Goal: Task Accomplishment & Management: Use online tool/utility

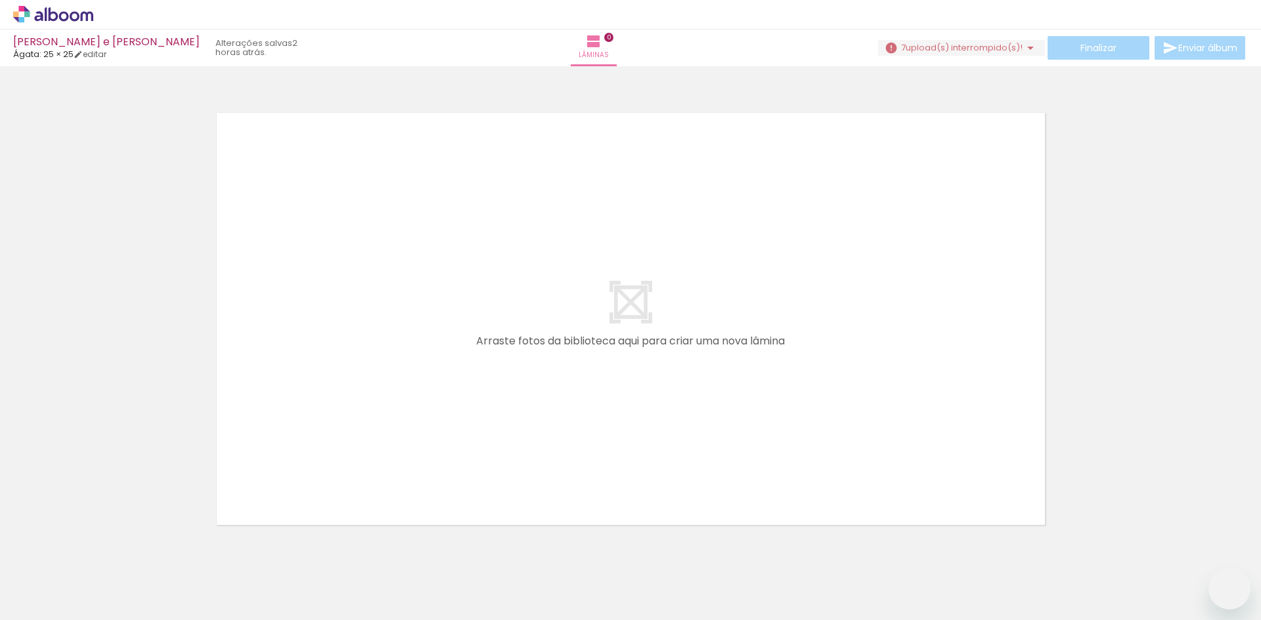
click at [108, 569] on iron-horizontal-list at bounding box center [94, 579] width 26 height 82
drag, startPoint x: 141, startPoint y: 575, endPoint x: 122, endPoint y: 555, distance: 27.9
click at [108, 555] on iron-horizontal-list at bounding box center [94, 579] width 26 height 82
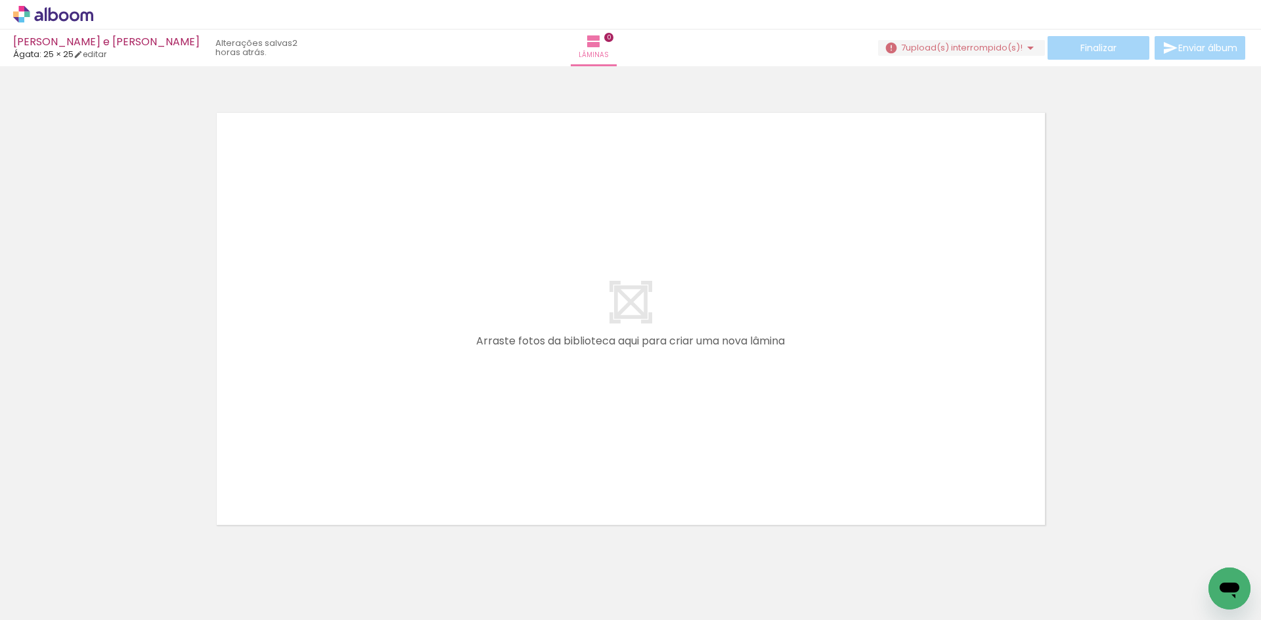
drag, startPoint x: 122, startPoint y: 555, endPoint x: 998, endPoint y: 142, distance: 968.1
click at [995, 154] on quentale-layouter at bounding box center [630, 318] width 845 height 429
click at [1005, 53] on span "upload(s) interrompido(s)!" at bounding box center [963, 47] width 117 height 12
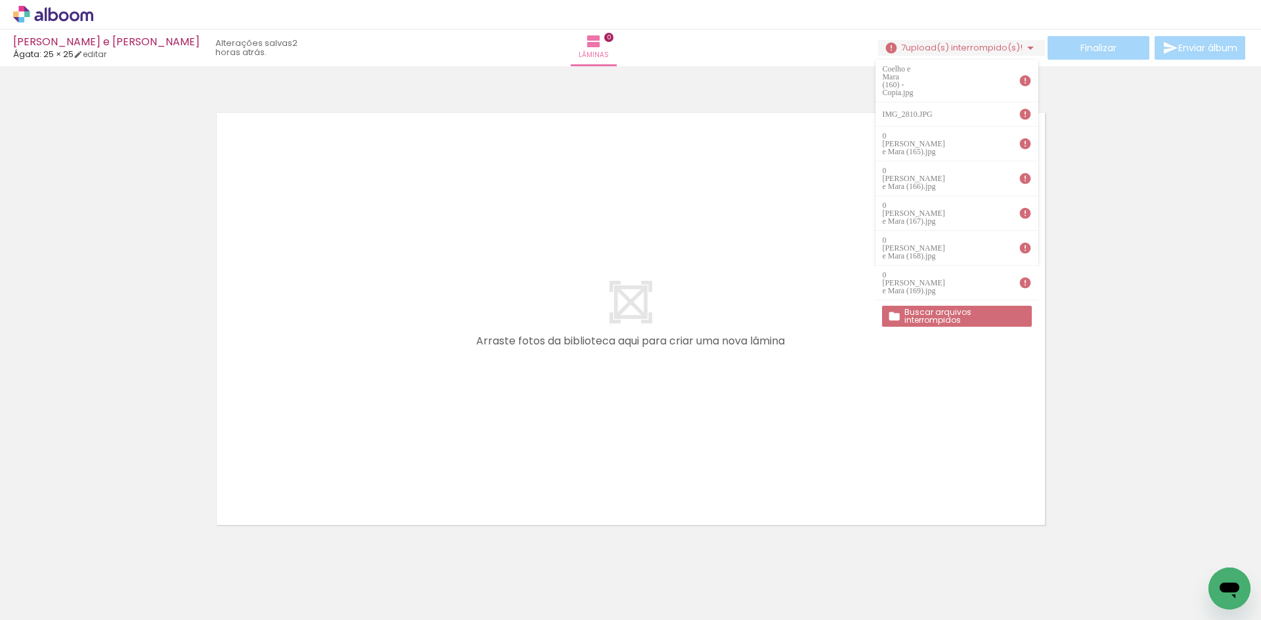
click at [1025, 74] on iron-icon at bounding box center [1024, 80] width 13 height 13
click at [0, 0] on slot "Buscar arquivos interrompidos" at bounding box center [0, 0] width 0 height 0
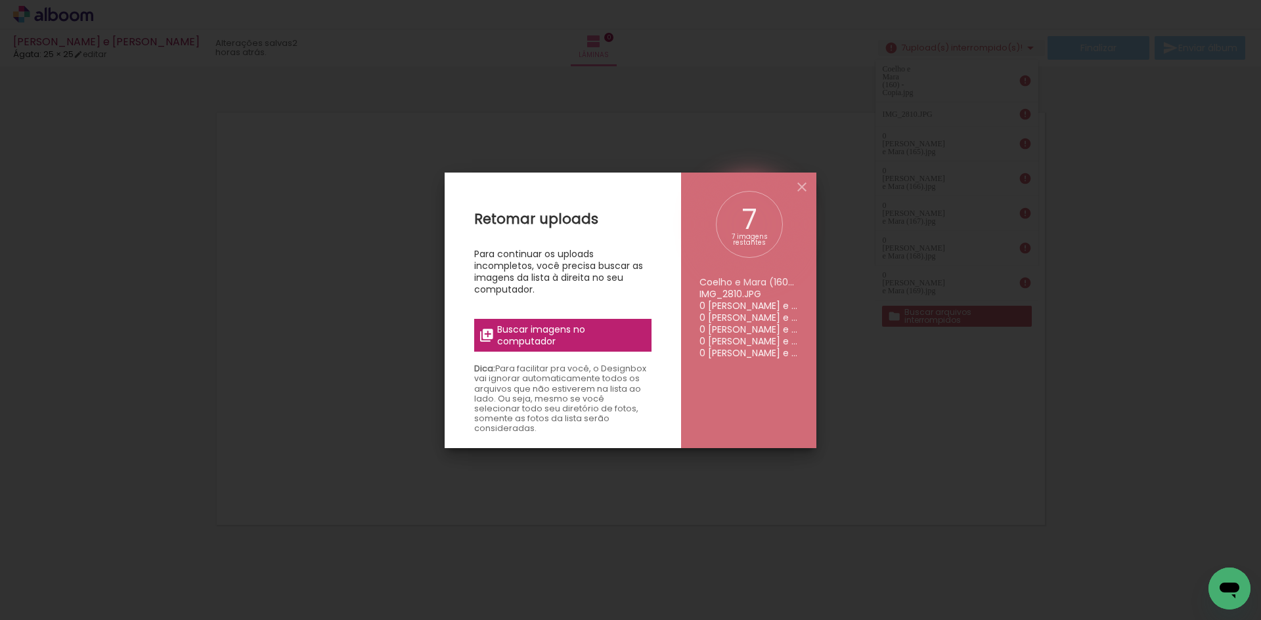
click at [580, 343] on span "Buscar imagens no computador" at bounding box center [570, 336] width 146 height 24
click at [0, 0] on input "file" at bounding box center [0, 0] width 0 height 0
click at [531, 330] on span "Buscar imagens no computador" at bounding box center [570, 336] width 146 height 24
click at [0, 0] on input "file" at bounding box center [0, 0] width 0 height 0
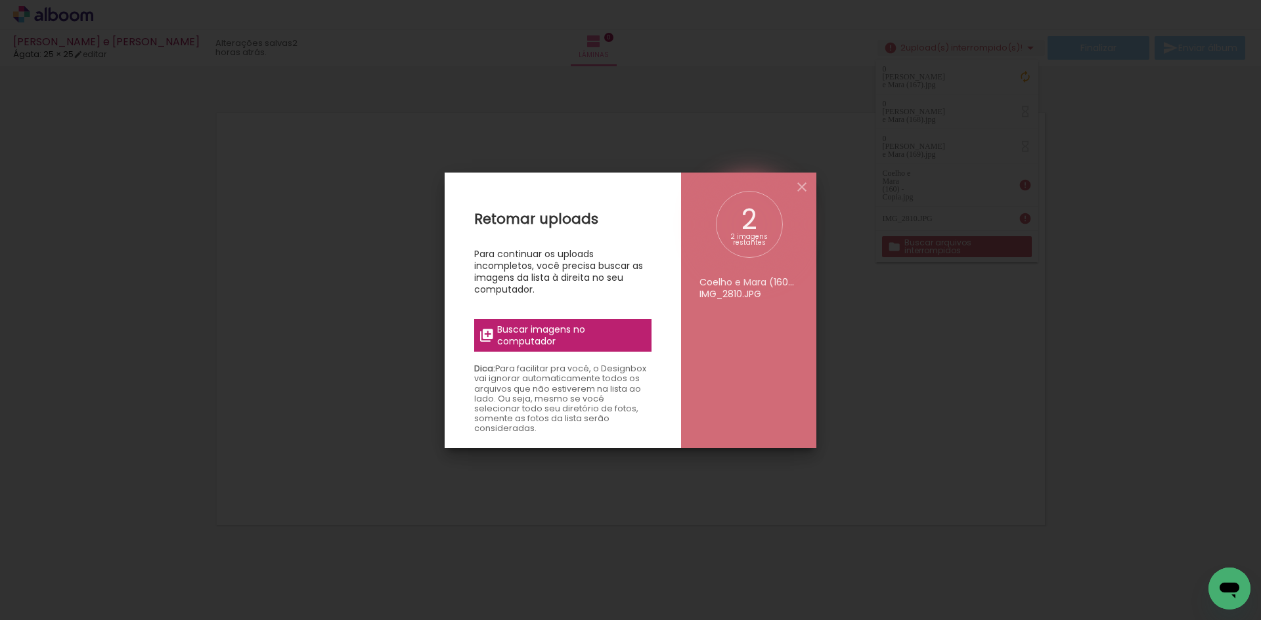
click at [544, 336] on span "Buscar imagens no computador" at bounding box center [570, 336] width 146 height 24
click at [0, 0] on input "file" at bounding box center [0, 0] width 0 height 0
click at [891, 297] on iron-overlay-backdrop at bounding box center [630, 310] width 1261 height 620
click at [806, 185] on iron-icon at bounding box center [802, 187] width 16 height 16
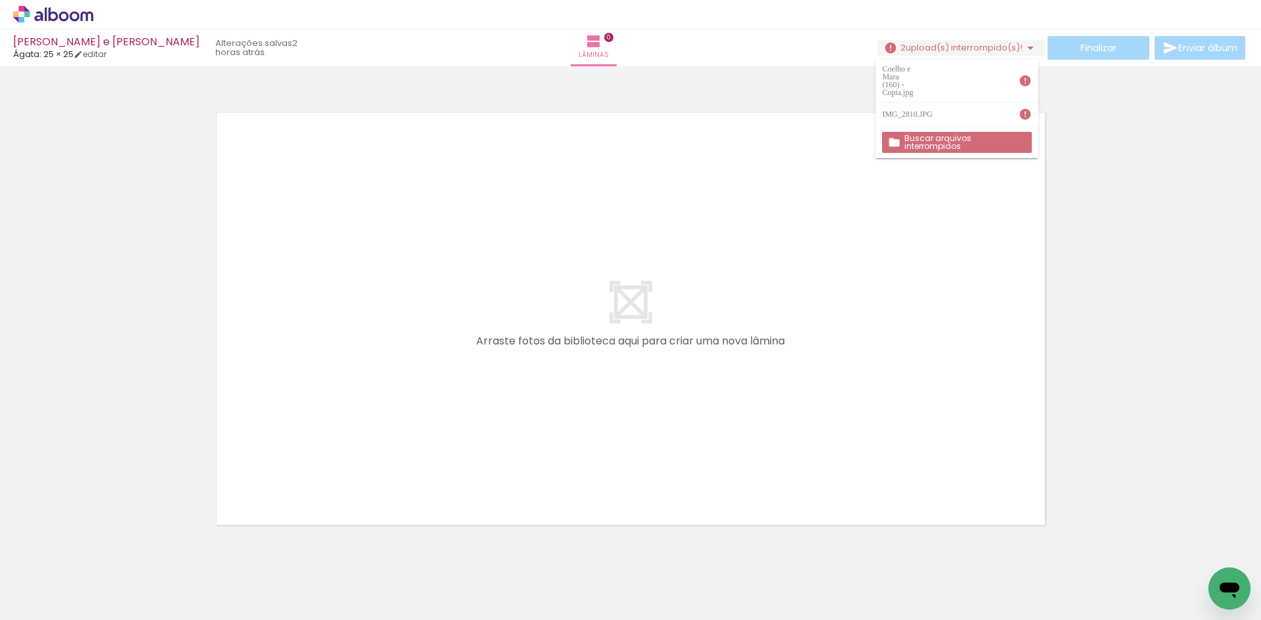
click at [787, 272] on quentale-layouter at bounding box center [630, 318] width 845 height 429
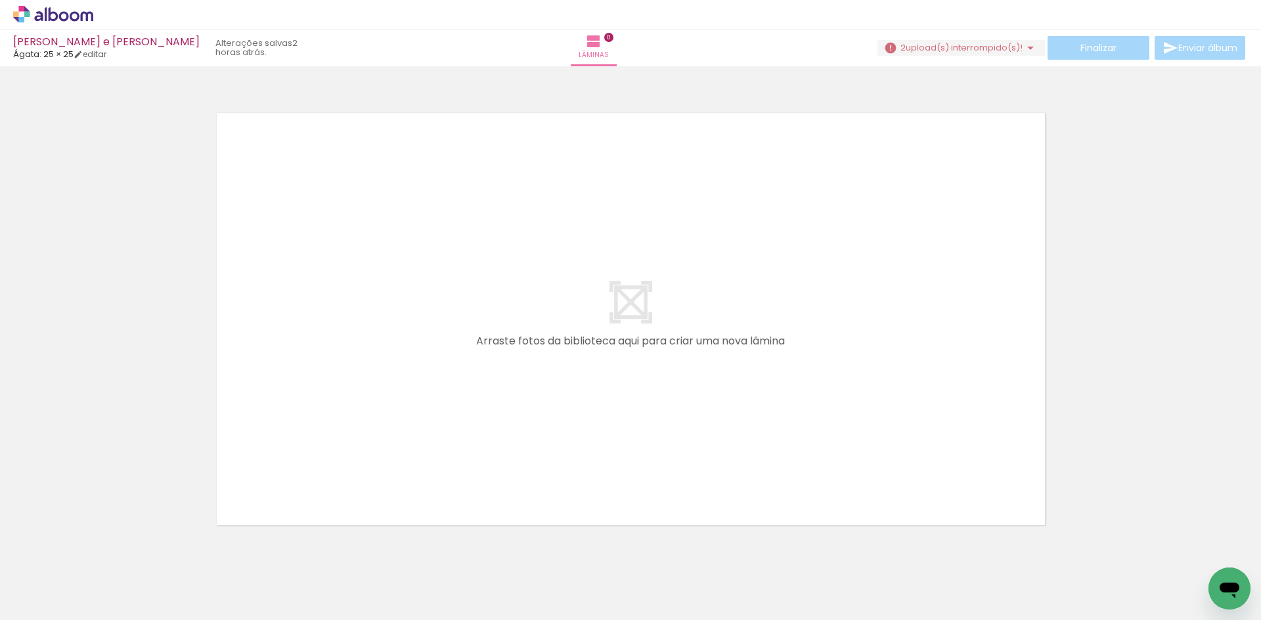
click at [942, 49] on span "upload(s) interrompido(s)!" at bounding box center [963, 47] width 117 height 12
click at [0, 0] on slot "Buscar arquivos interrompidos" at bounding box center [0, 0] width 0 height 0
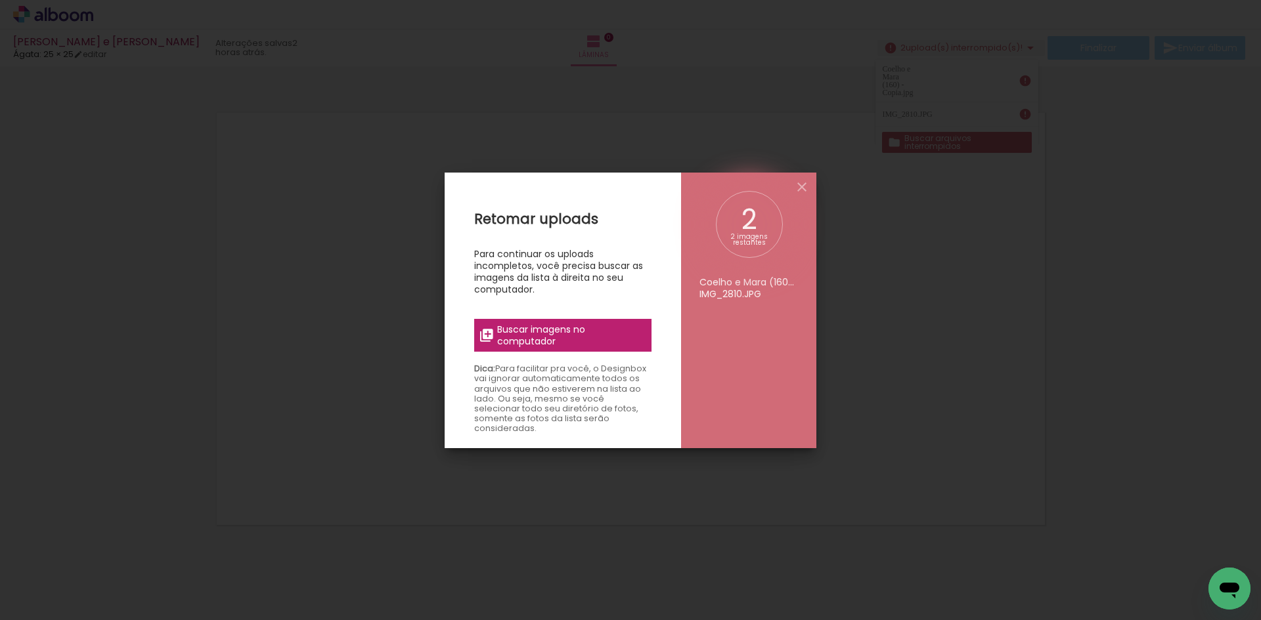
click at [582, 335] on span "Buscar imagens no computador" at bounding box center [570, 336] width 146 height 24
click at [0, 0] on input "file" at bounding box center [0, 0] width 0 height 0
click at [580, 335] on span "Buscar imagens no computador" at bounding box center [570, 336] width 146 height 24
click at [0, 0] on input "file" at bounding box center [0, 0] width 0 height 0
click at [922, 70] on iron-overlay-backdrop at bounding box center [630, 310] width 1261 height 620
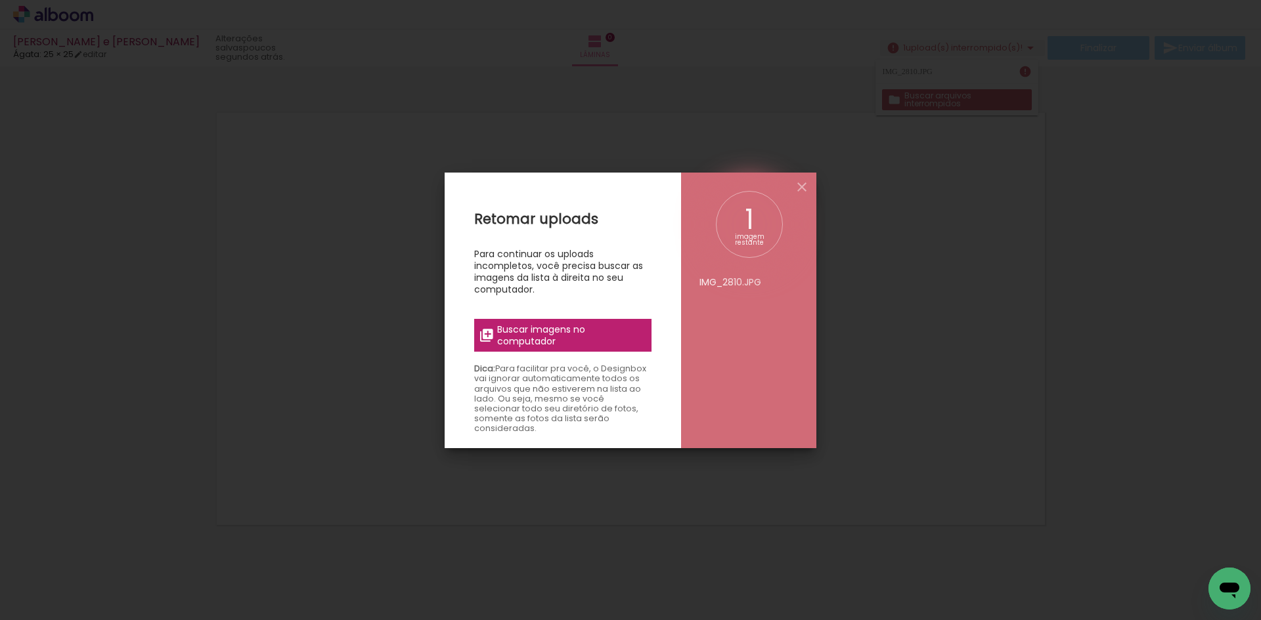
click at [518, 339] on span "Buscar imagens no computador" at bounding box center [570, 336] width 146 height 24
click at [0, 0] on input "file" at bounding box center [0, 0] width 0 height 0
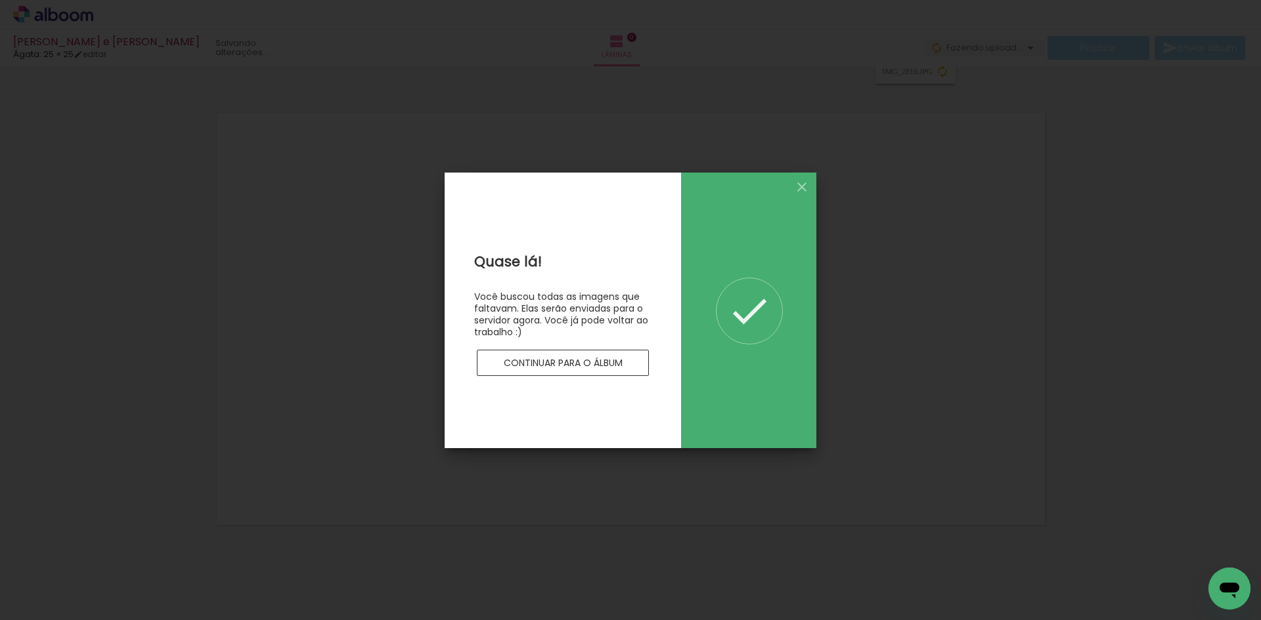
click at [623, 357] on paper-button "Continuar para o álbum" at bounding box center [563, 363] width 172 height 26
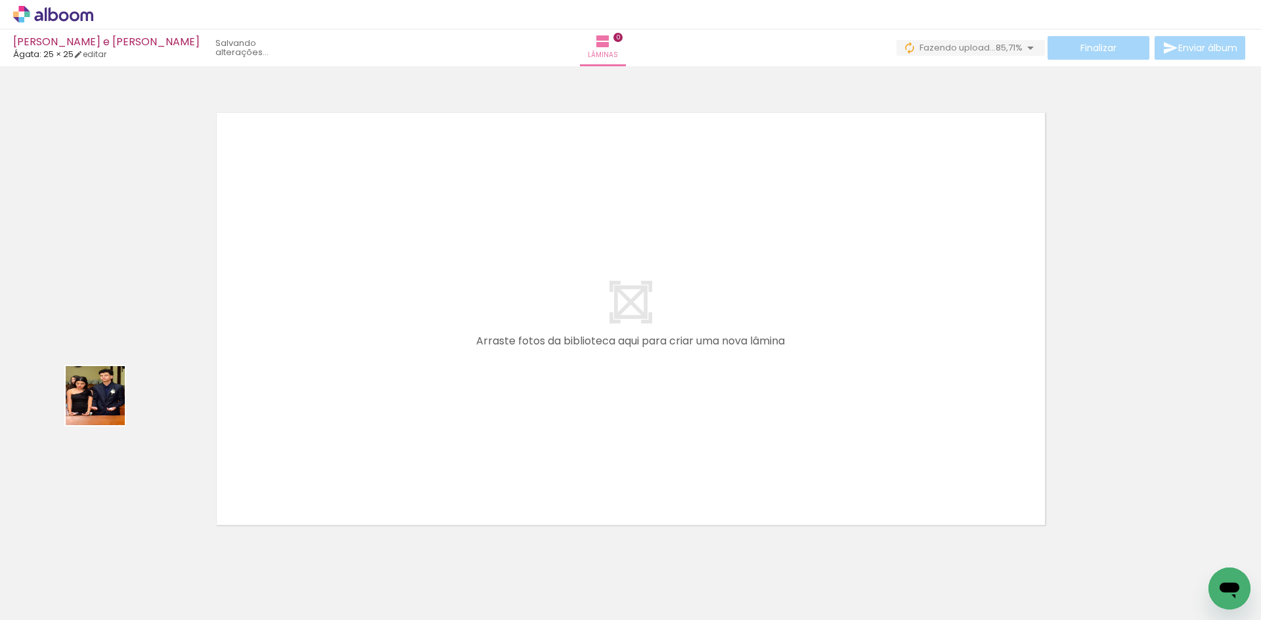
drag, startPoint x: 141, startPoint y: 580, endPoint x: 105, endPoint y: 406, distance: 178.2
click at [105, 406] on quentale-workspace at bounding box center [630, 310] width 1261 height 620
drag, startPoint x: 198, startPoint y: 586, endPoint x: 87, endPoint y: 423, distance: 197.6
click at [87, 423] on quentale-workspace at bounding box center [630, 310] width 1261 height 620
click at [108, 557] on paper-icon-button at bounding box center [103, 550] width 16 height 16
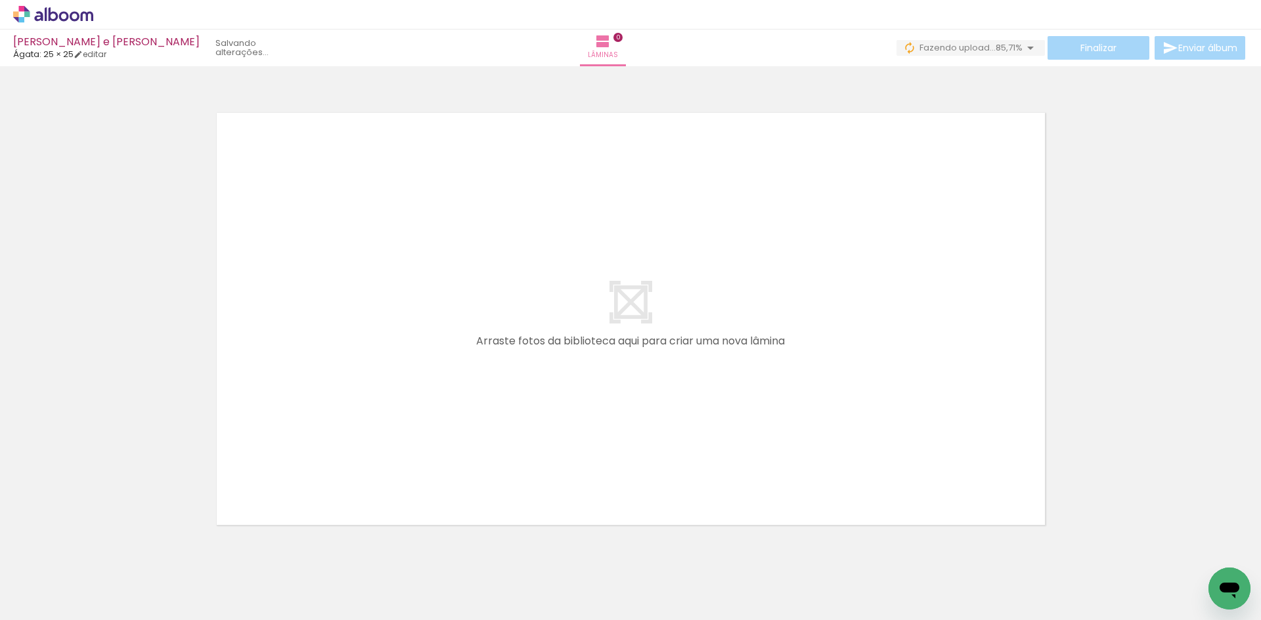
click at [110, 550] on iron-icon at bounding box center [103, 550] width 14 height 14
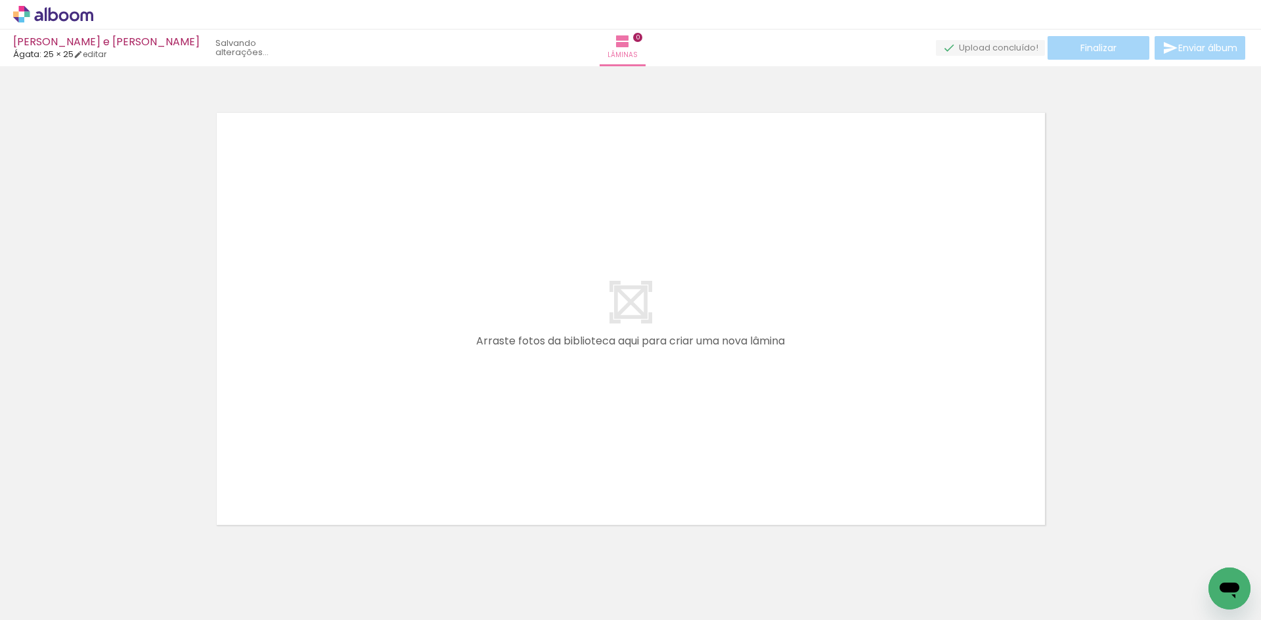
click at [110, 550] on iron-icon at bounding box center [103, 550] width 14 height 14
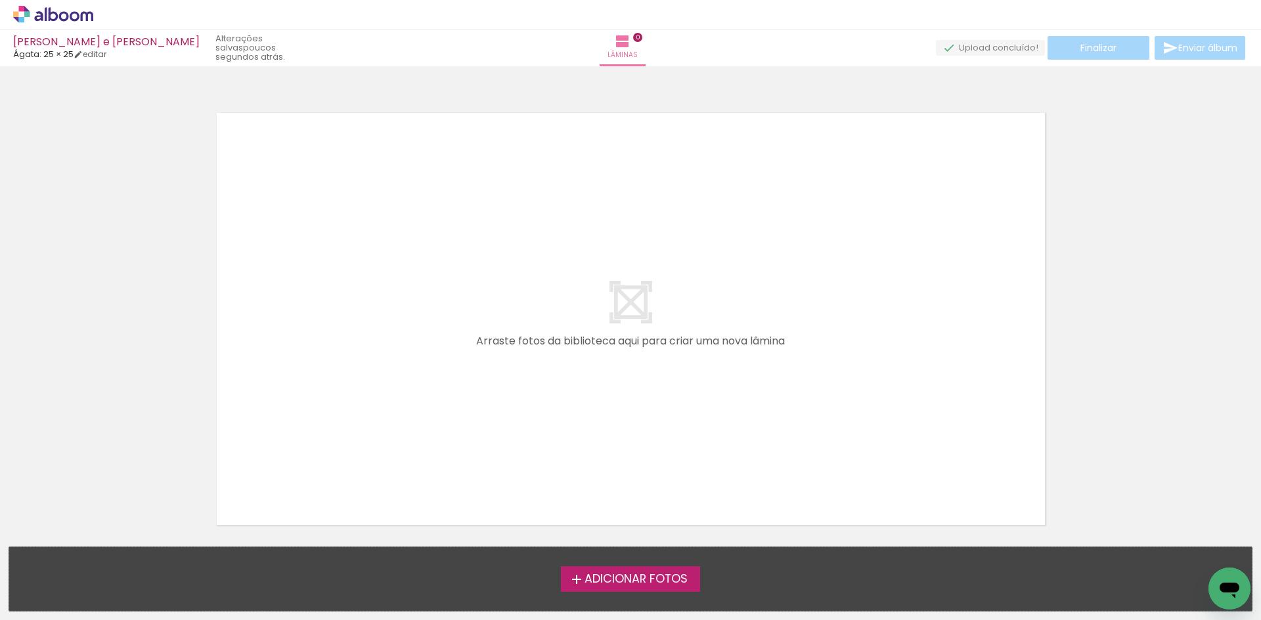
click at [1159, 264] on div at bounding box center [630, 302] width 1261 height 463
